Goal: Transaction & Acquisition: Obtain resource

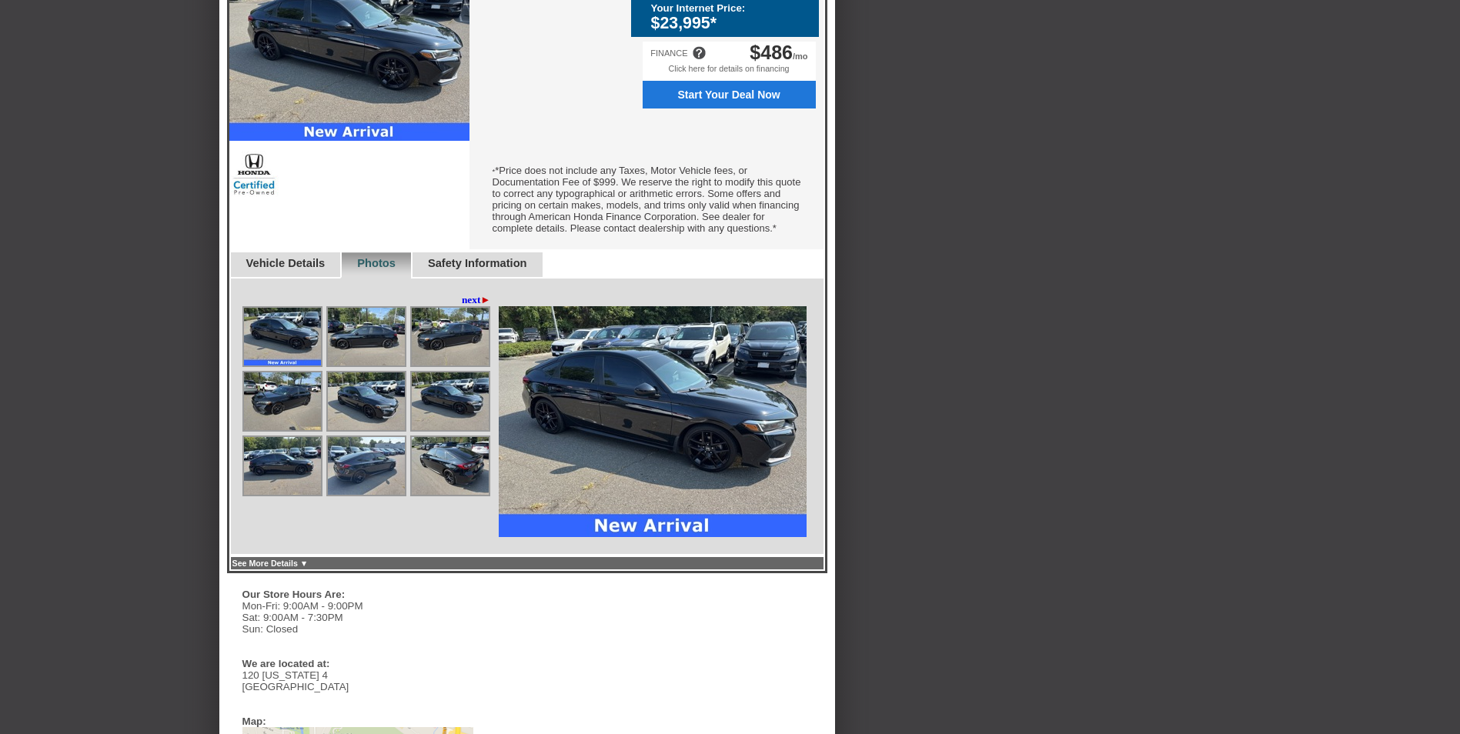
scroll to position [539, 0]
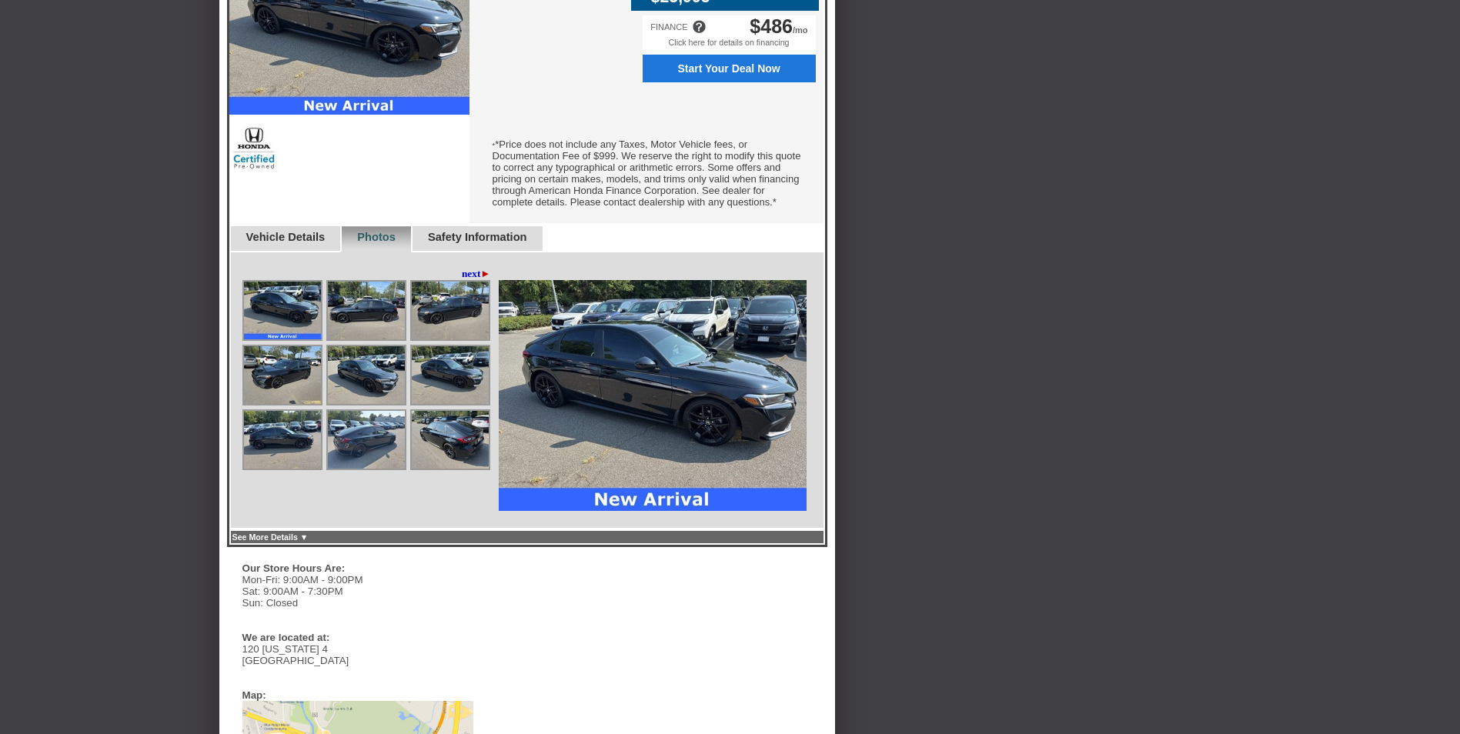
click at [369, 454] on img at bounding box center [366, 440] width 77 height 58
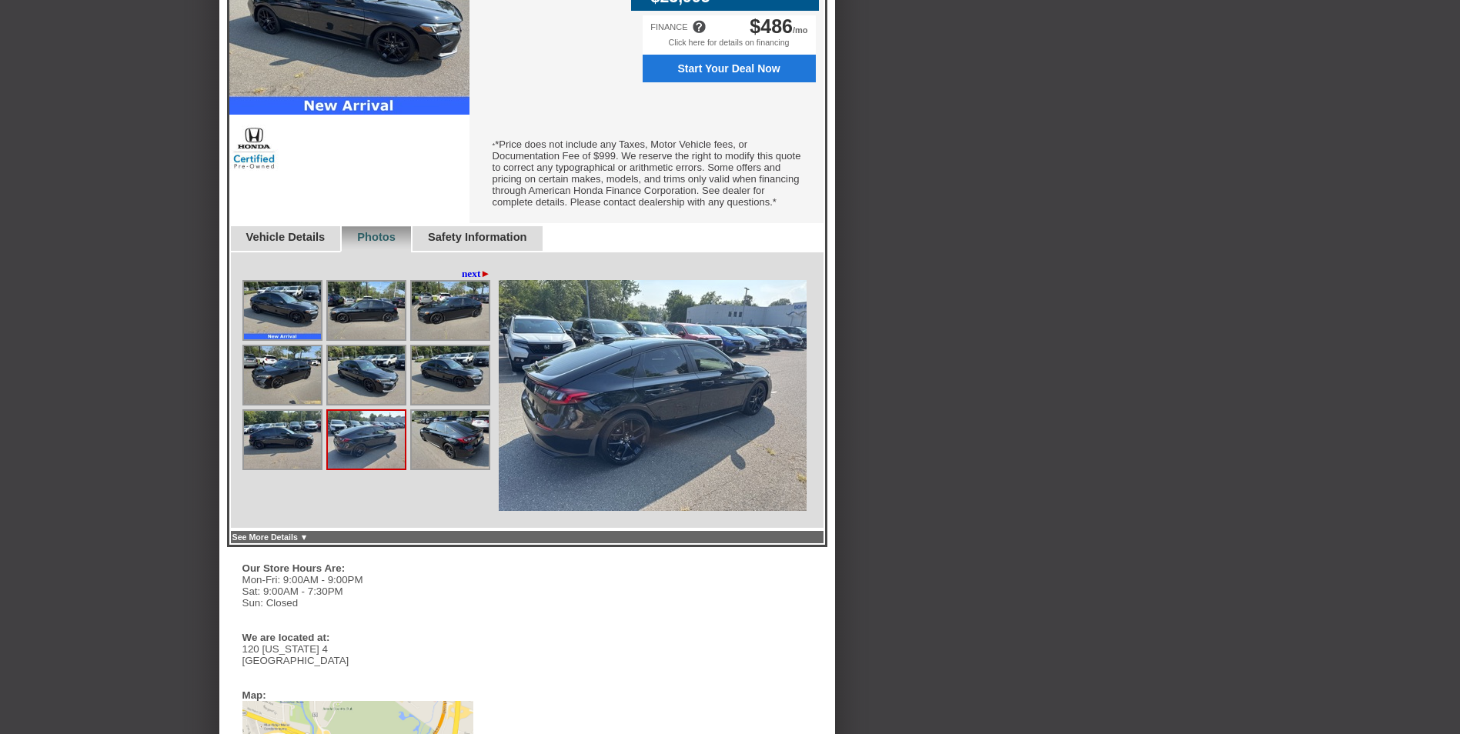
click at [459, 464] on img at bounding box center [450, 440] width 77 height 58
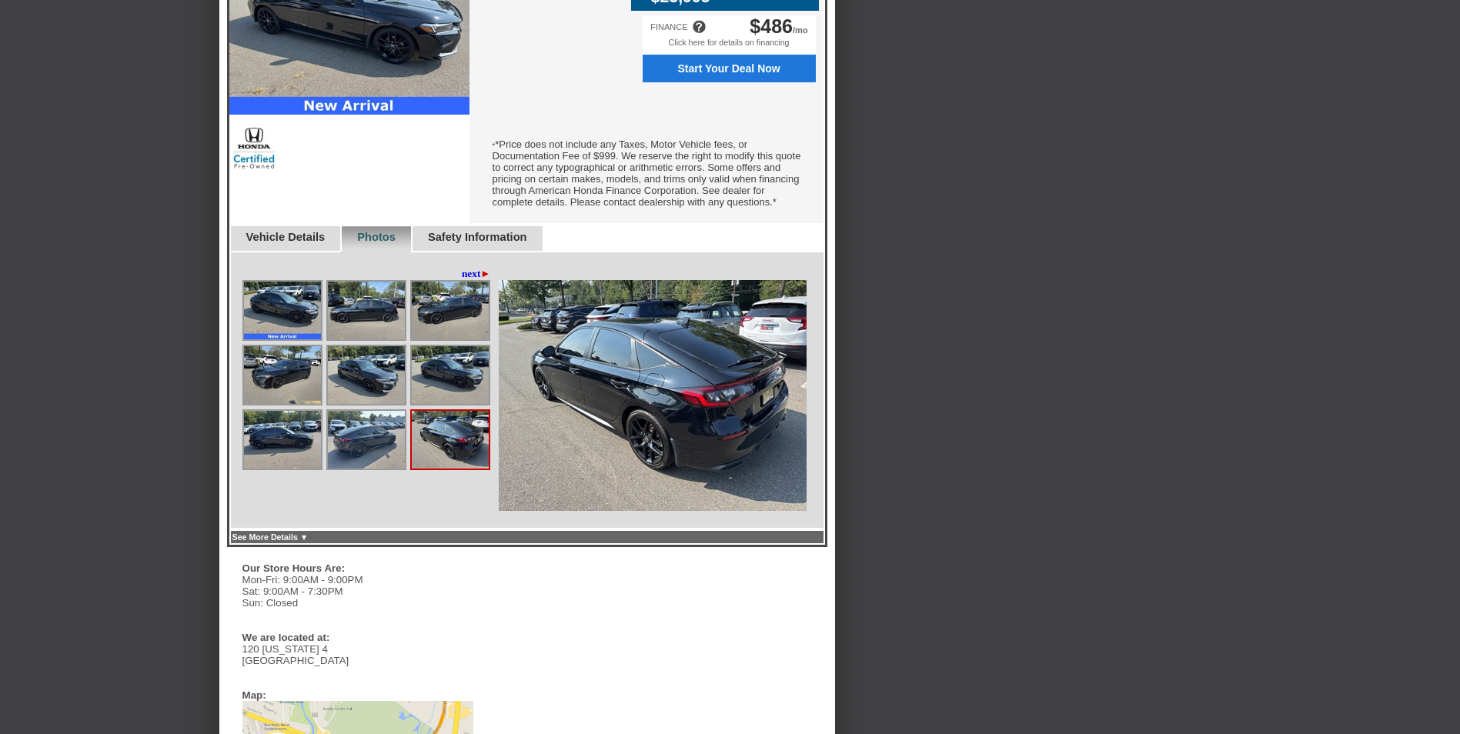
click at [282, 448] on img at bounding box center [282, 440] width 77 height 58
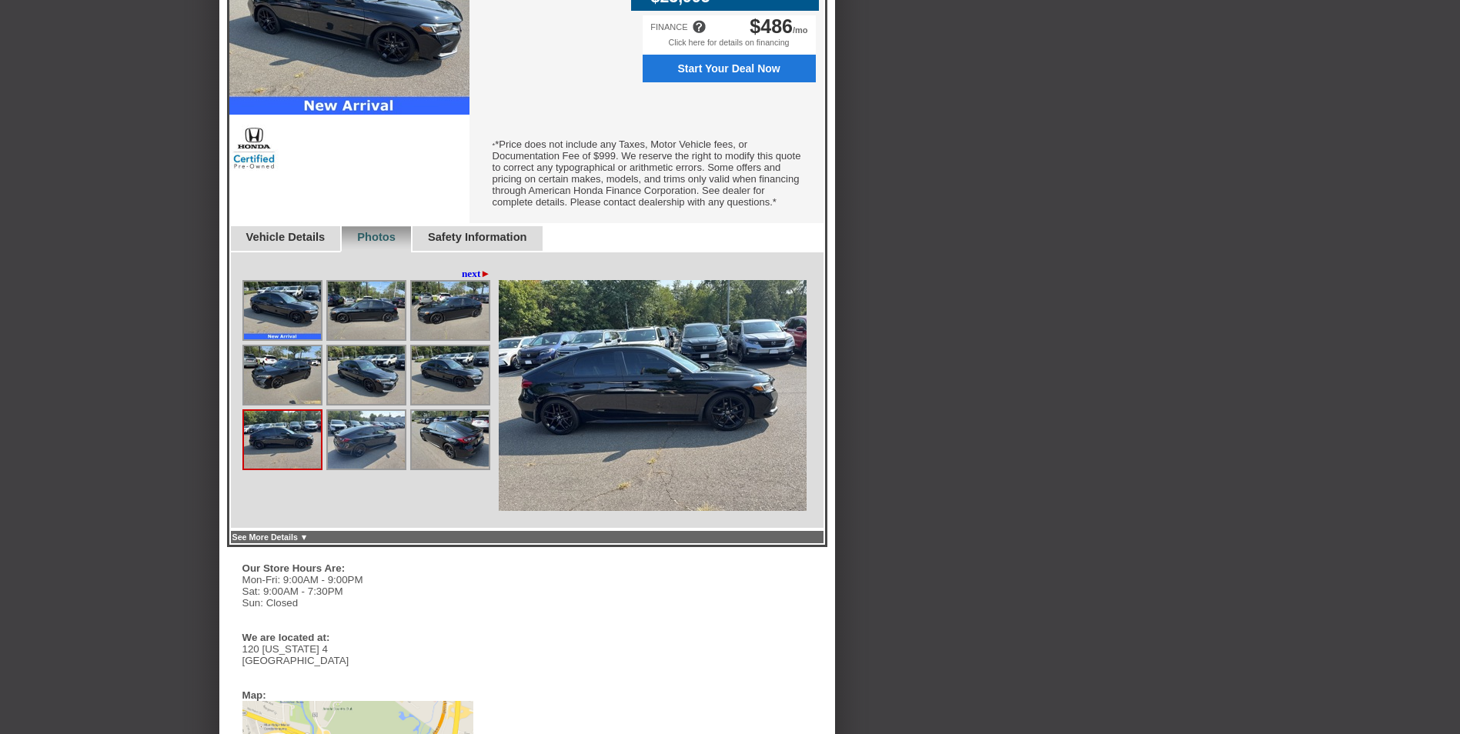
click at [449, 453] on img at bounding box center [450, 440] width 77 height 58
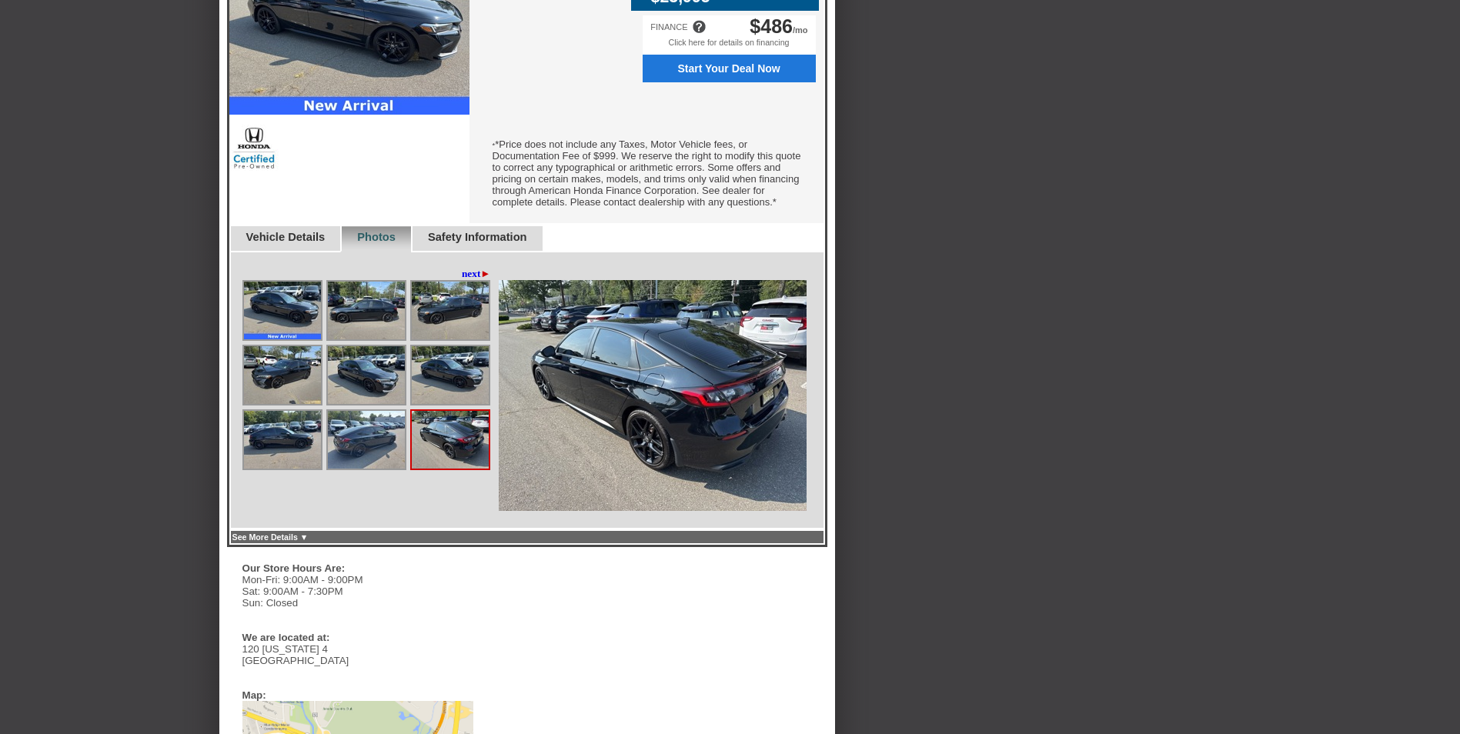
click at [364, 456] on img at bounding box center [366, 440] width 77 height 58
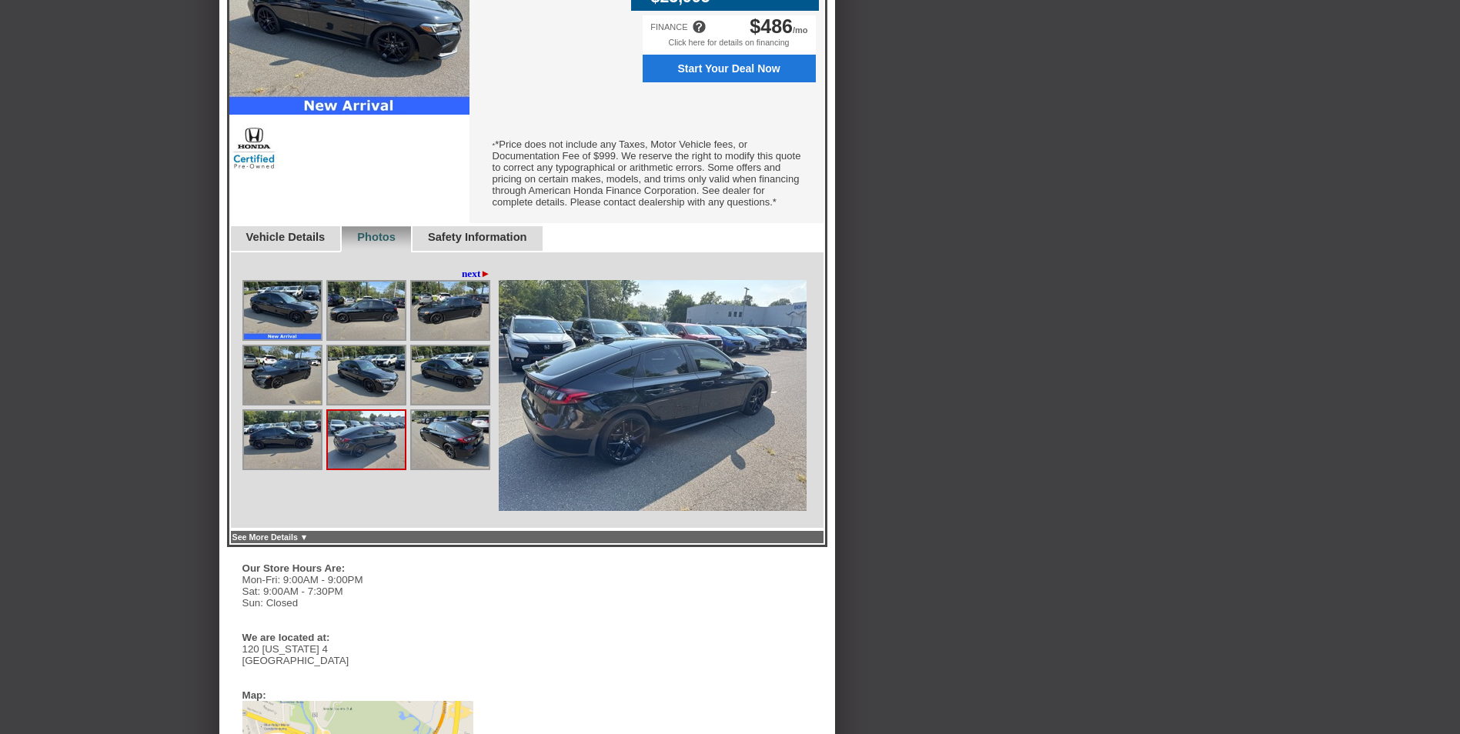
click at [301, 451] on img at bounding box center [282, 440] width 77 height 58
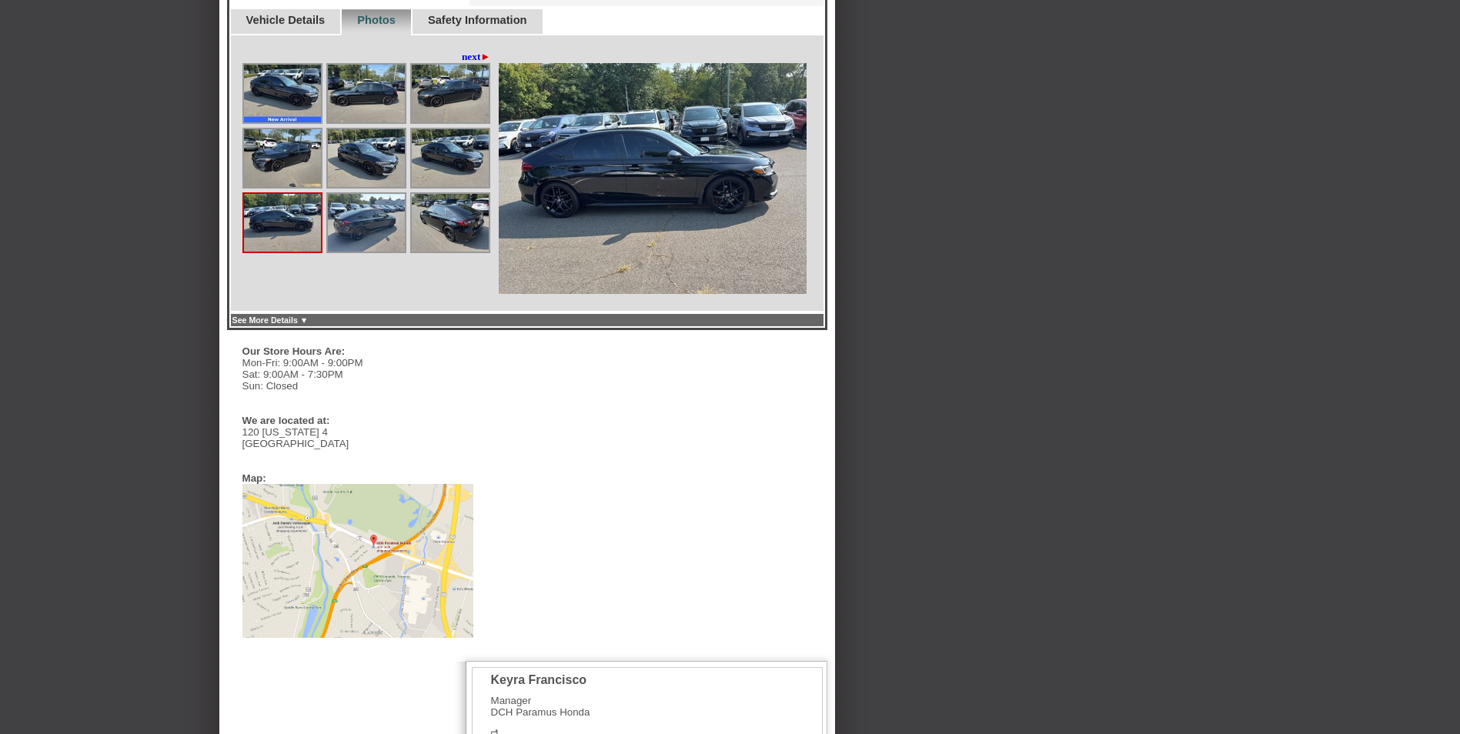
scroll to position [710, 0]
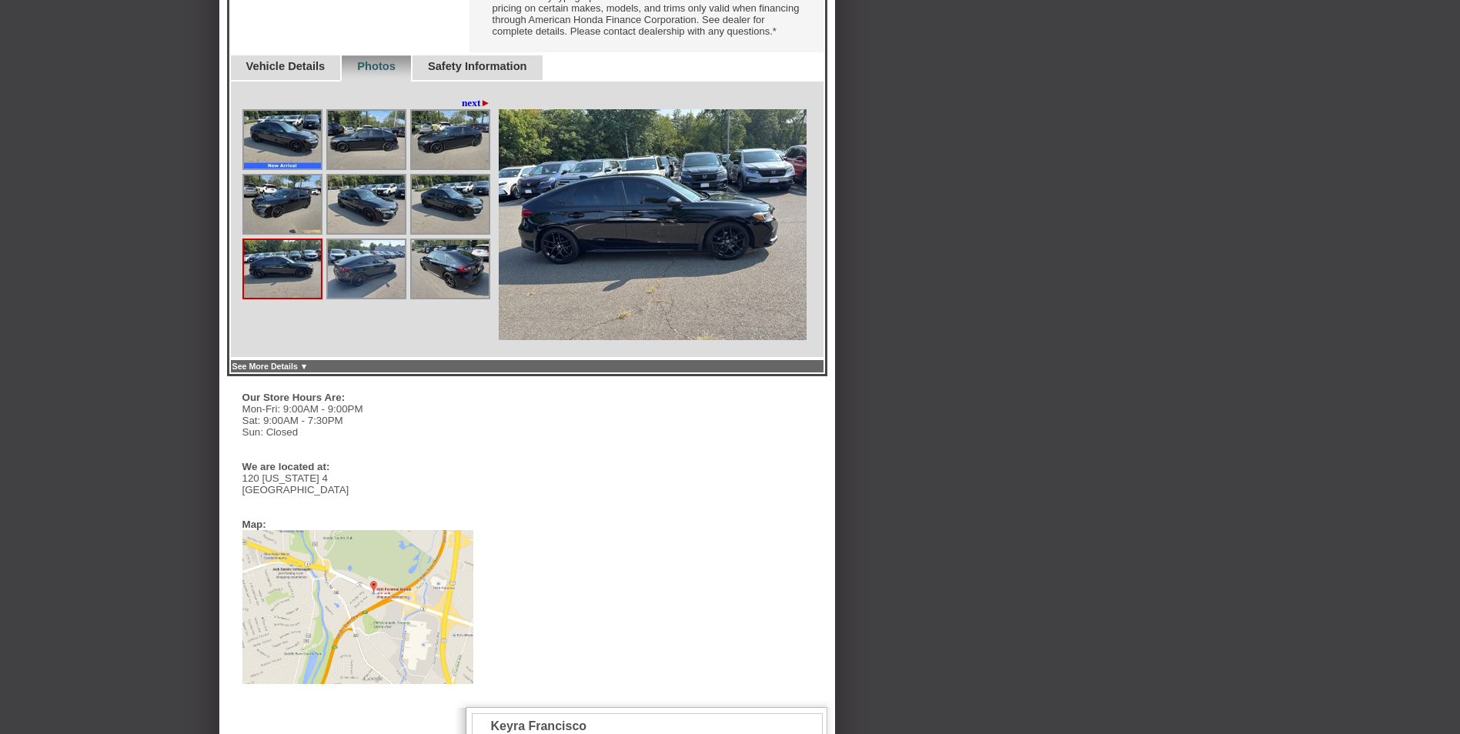
click at [474, 109] on link "next ►" at bounding box center [476, 103] width 29 height 12
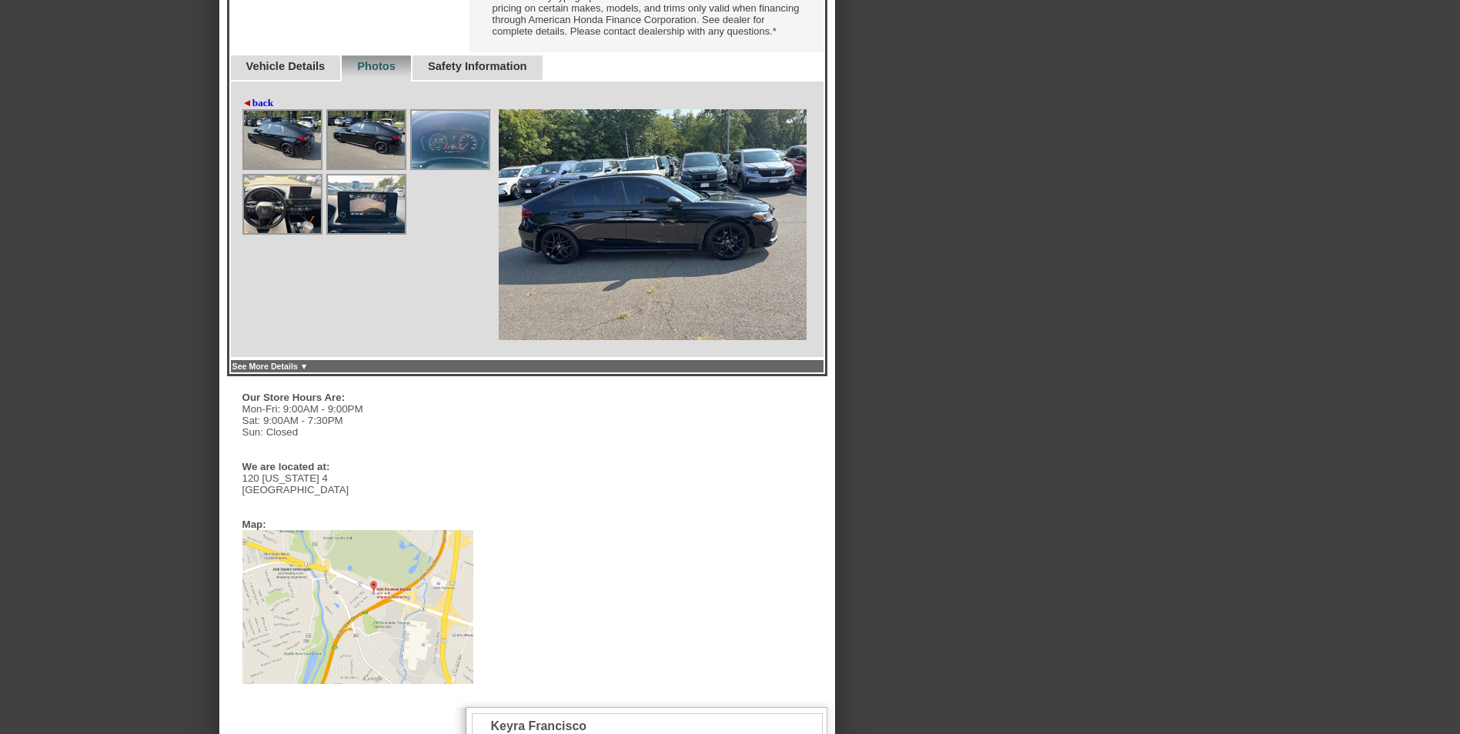
click at [362, 221] on img at bounding box center [366, 204] width 77 height 58
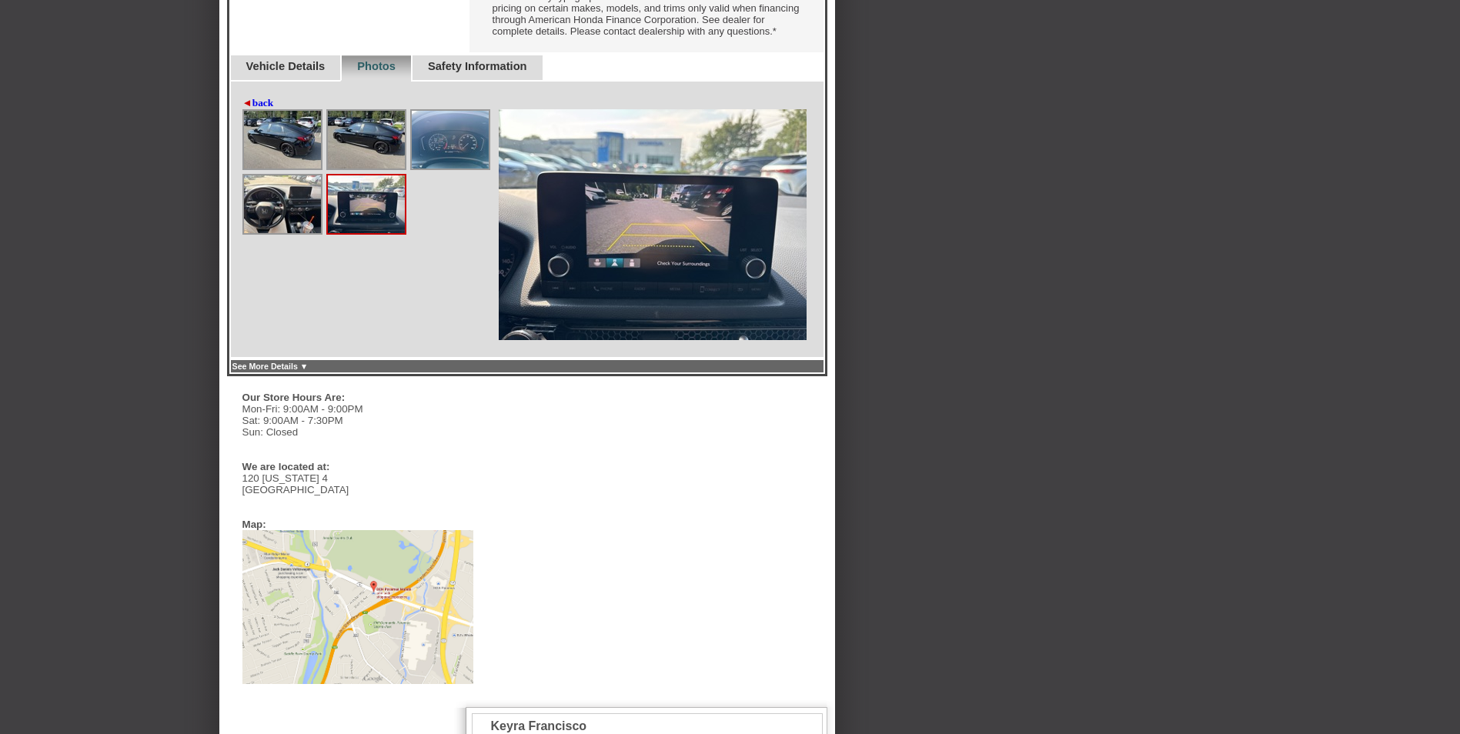
click at [288, 232] on img at bounding box center [282, 204] width 77 height 58
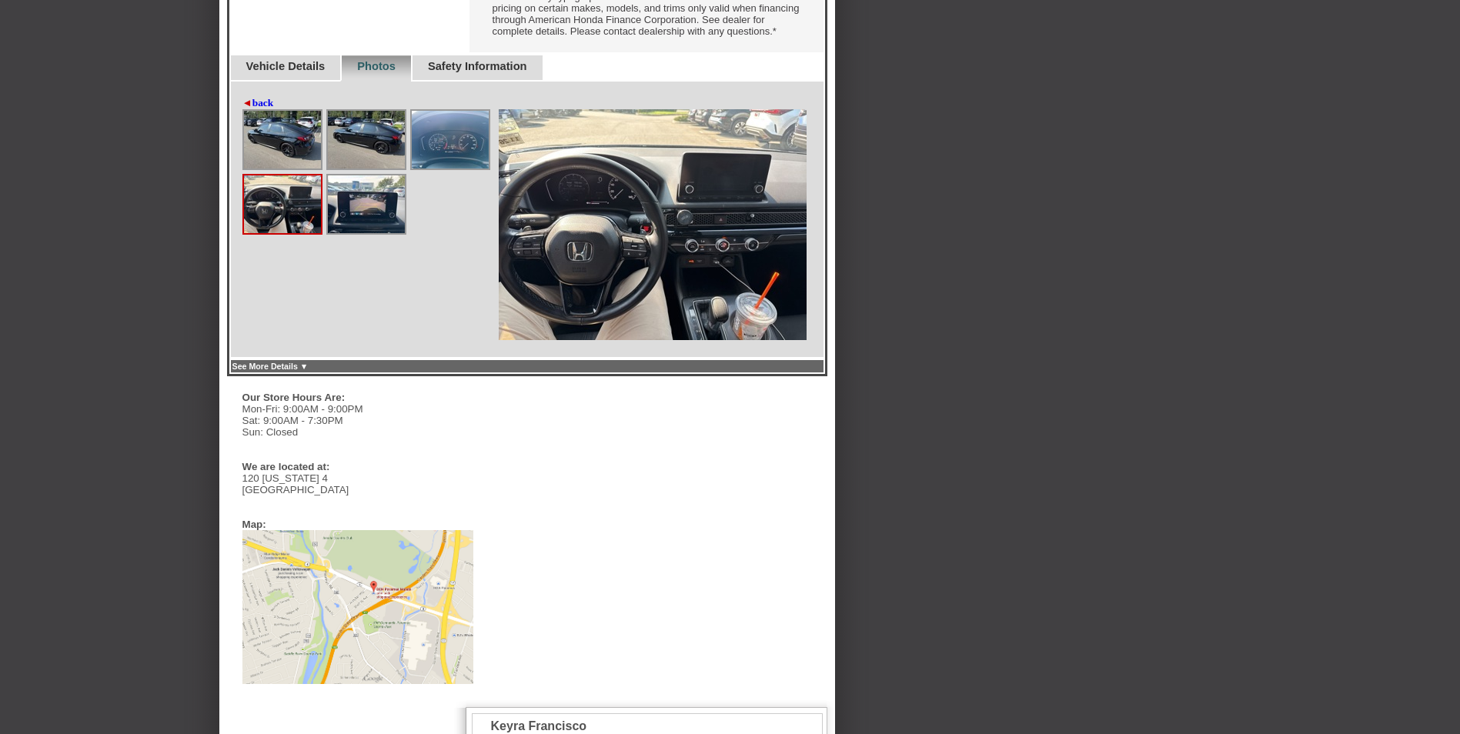
click at [471, 152] on img at bounding box center [450, 140] width 77 height 58
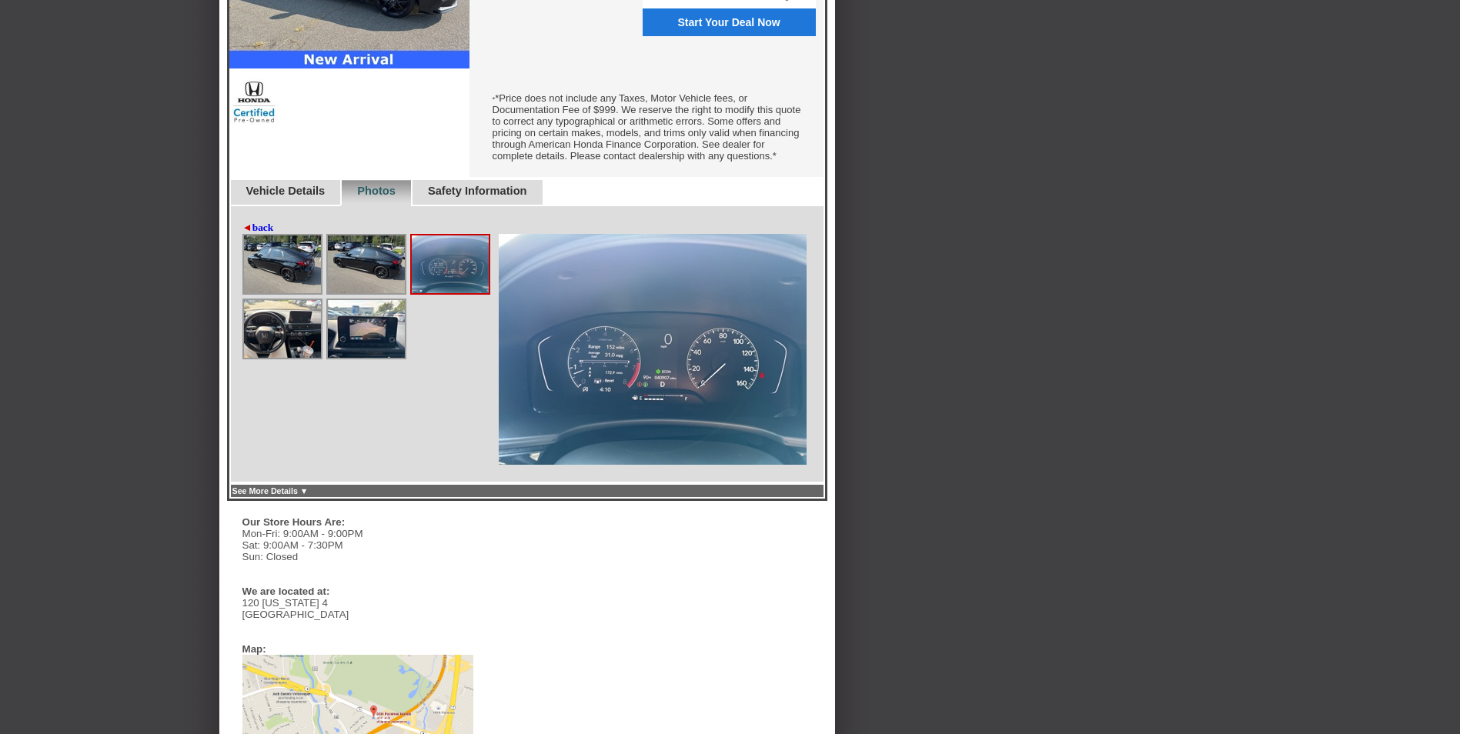
scroll to position [556, 0]
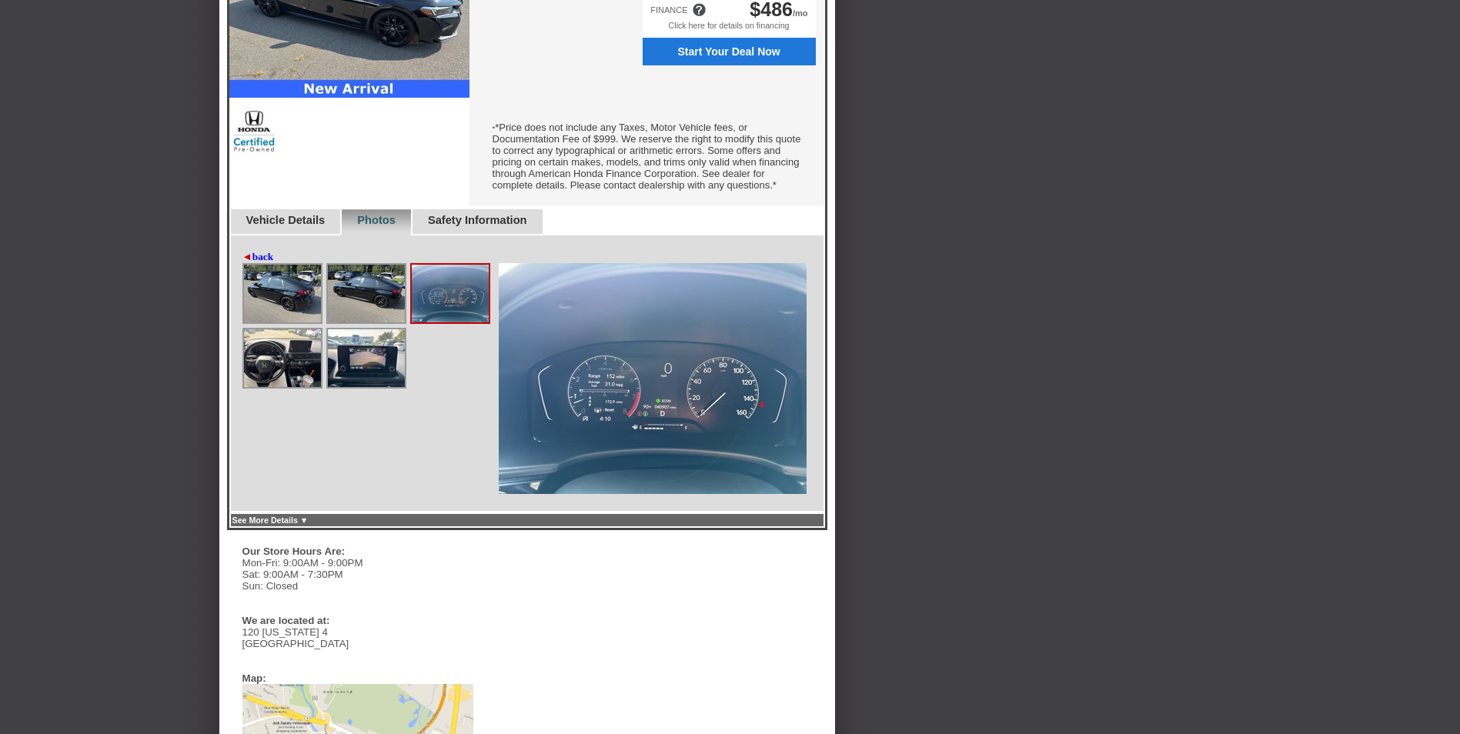
click at [316, 226] on link "Vehicle Details" at bounding box center [285, 220] width 79 height 12
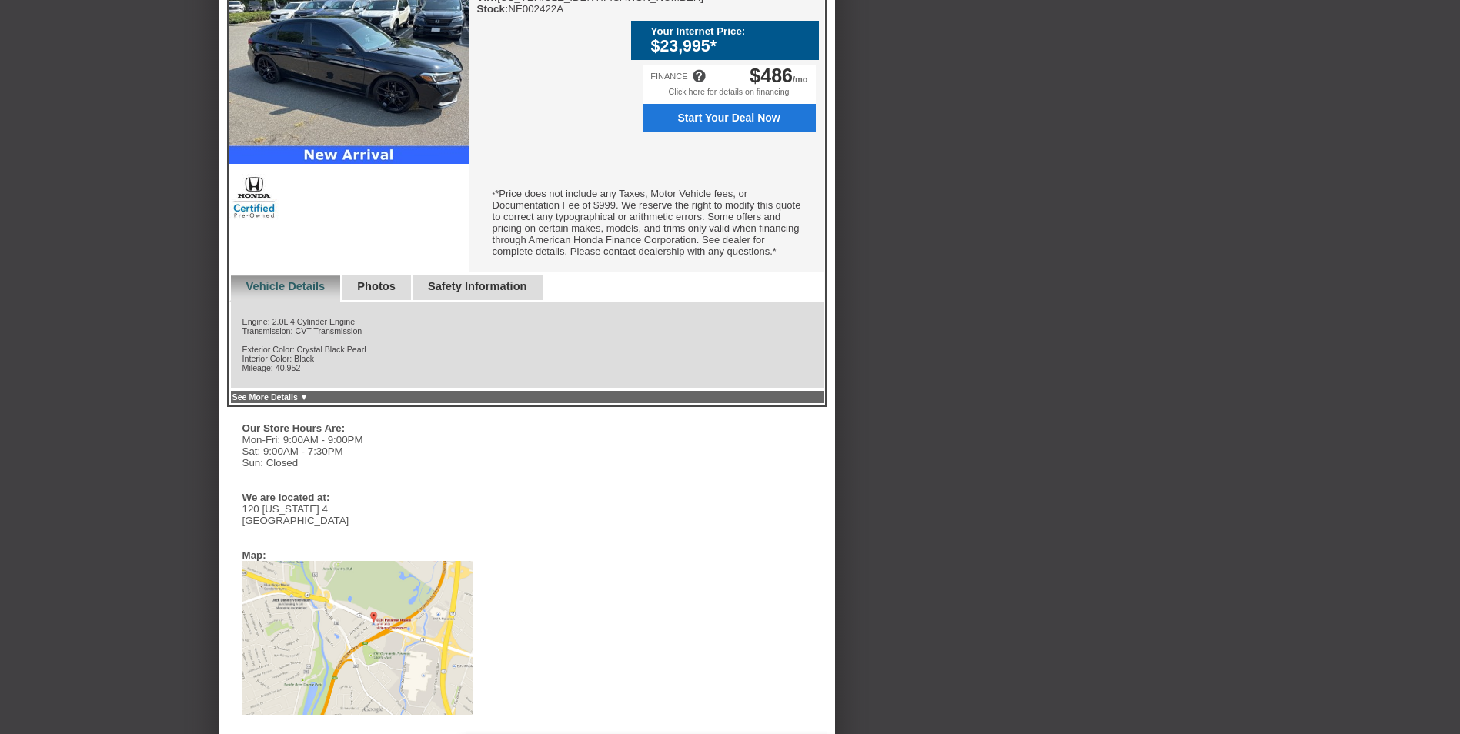
scroll to position [248, 0]
